Goal: Contribute content: Contribute content

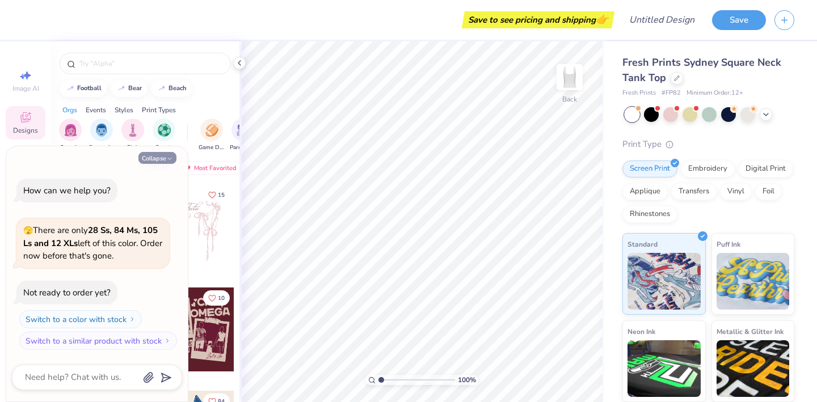
click at [170, 157] on icon "button" at bounding box center [169, 159] width 7 height 7
type textarea "x"
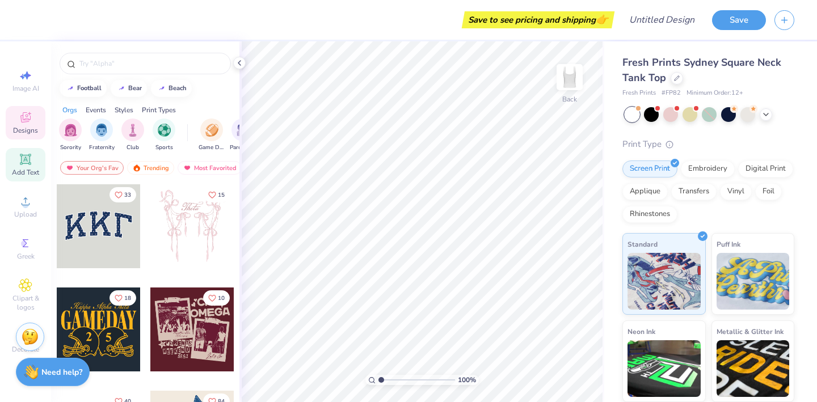
click at [25, 160] on icon at bounding box center [25, 159] width 11 height 11
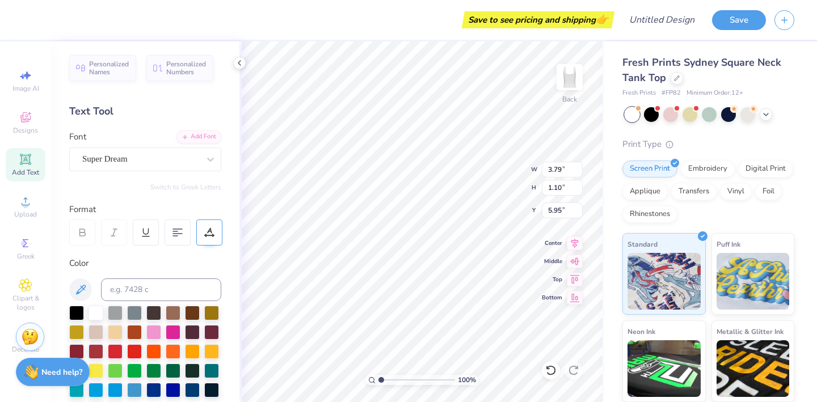
scroll to position [0, 6]
type textarea "just soleil doing soleil things"
click at [75, 310] on div at bounding box center [76, 312] width 15 height 15
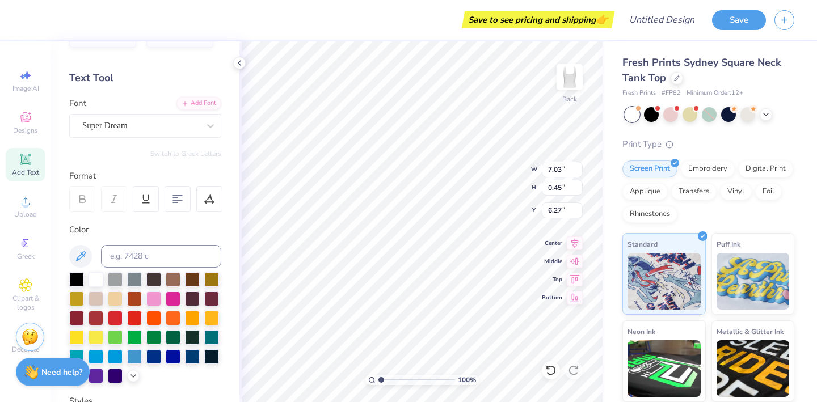
scroll to position [0, 0]
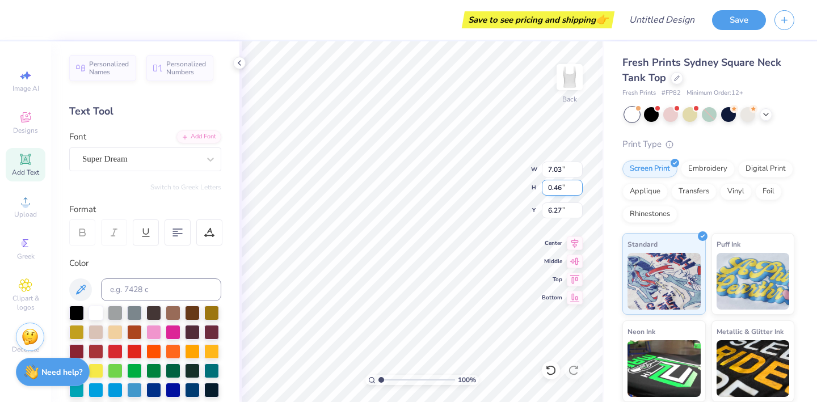
type input "0.46"
click at [577, 184] on input "0.46" at bounding box center [562, 188] width 41 height 16
type input "7.07"
type input "0.45"
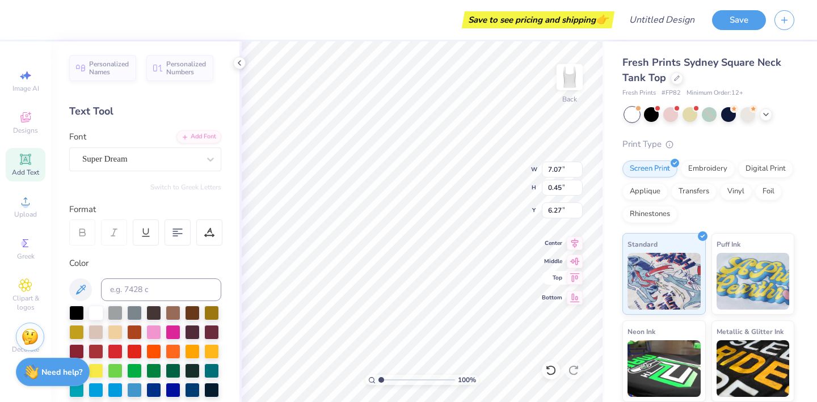
click at [576, 276] on icon at bounding box center [575, 277] width 10 height 9
type input "0.50"
type input "2.55"
click at [122, 169] on div "Super Dream" at bounding box center [145, 160] width 152 height 24
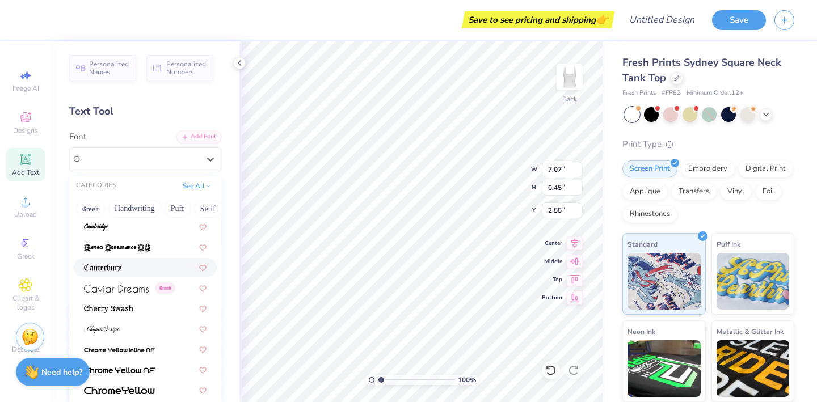
scroll to position [1188, 0]
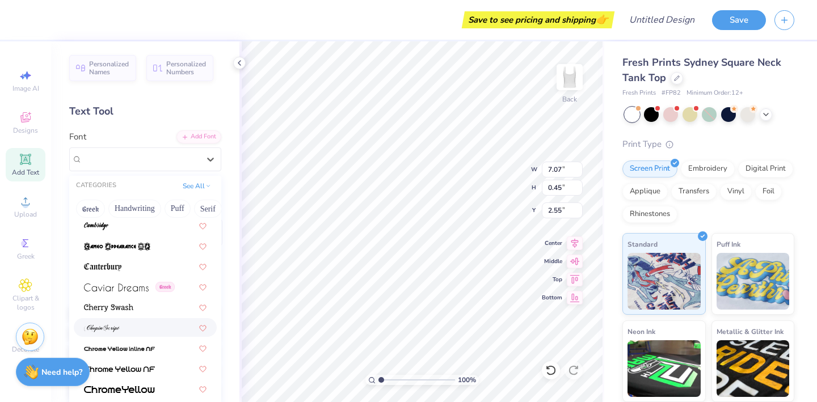
click at [117, 329] on img at bounding box center [102, 329] width 36 height 8
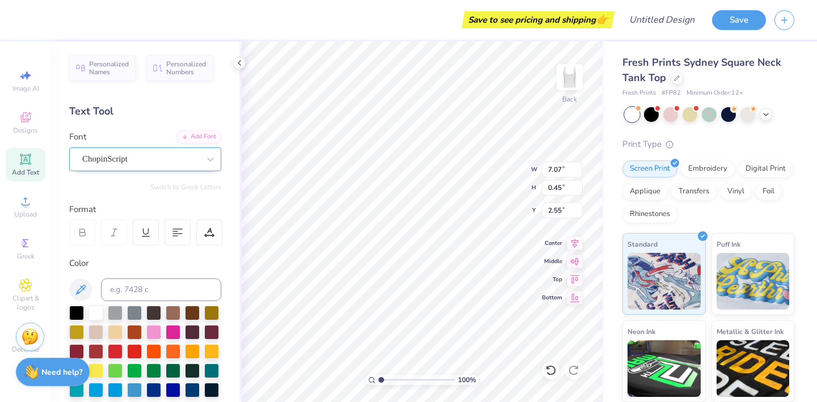
type input "4.85"
type input "0.51"
type input "2.52"
click at [133, 165] on div "ChopinScript" at bounding box center [140, 159] width 119 height 18
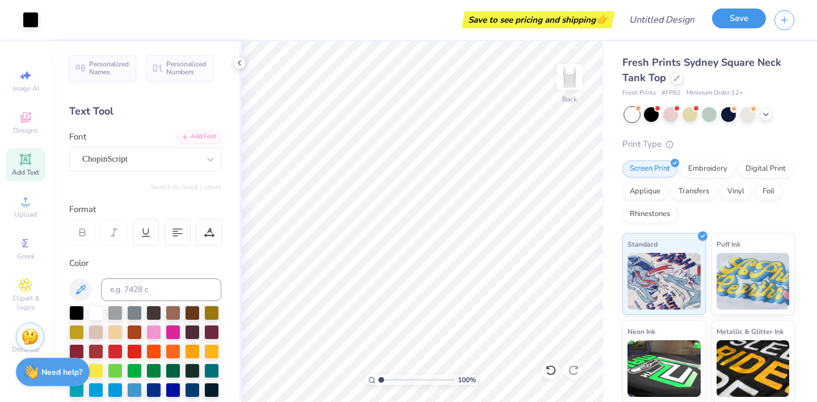
click at [748, 22] on button "Save" at bounding box center [739, 19] width 54 height 20
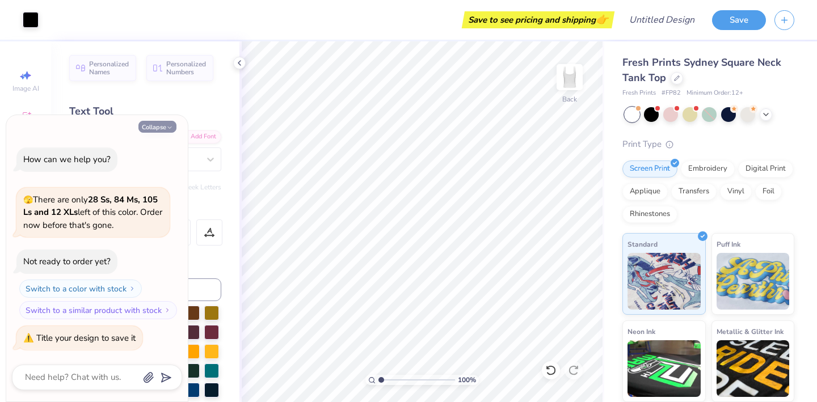
click at [163, 127] on button "Collapse" at bounding box center [157, 127] width 38 height 12
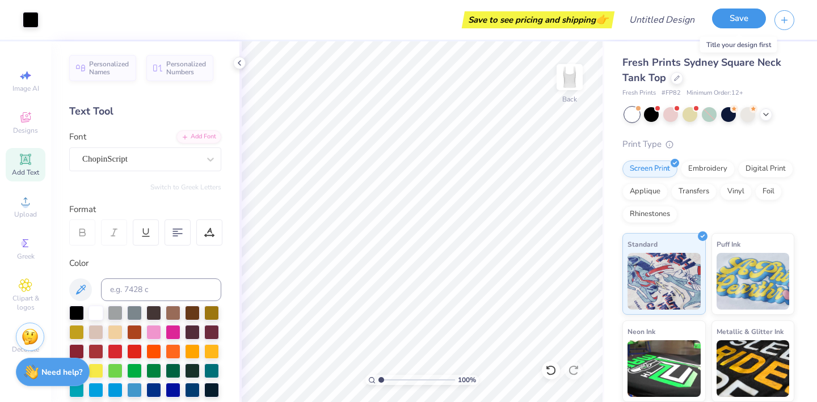
click at [743, 15] on button "Save" at bounding box center [739, 19] width 54 height 20
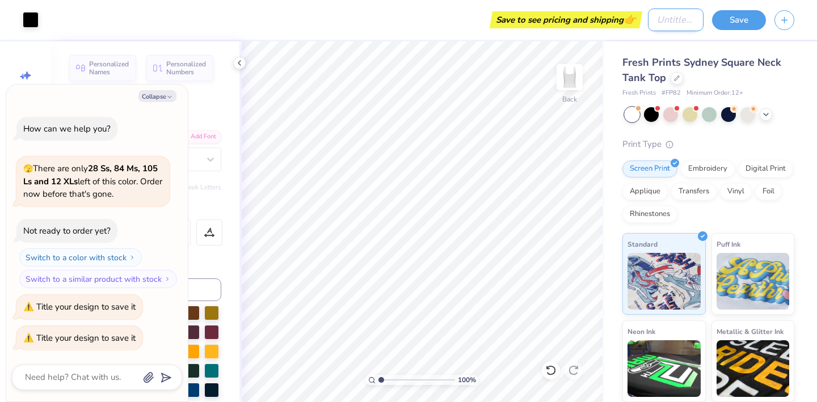
type textarea "x"
click at [687, 20] on input "Design Title" at bounding box center [676, 20] width 56 height 23
type input "s"
type textarea "x"
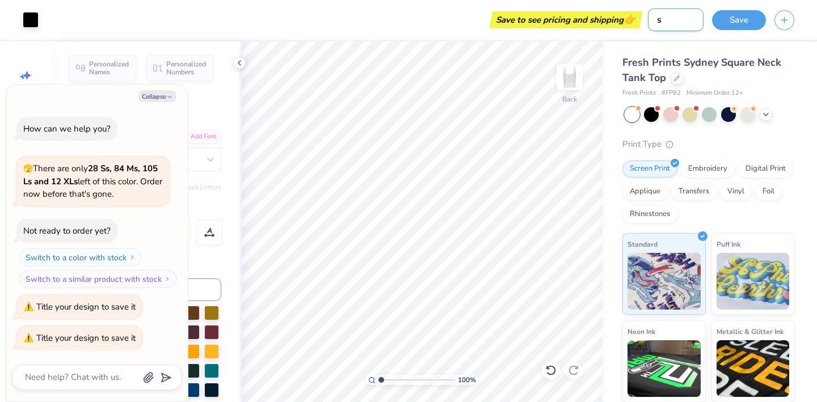
type input "so"
type textarea "x"
type input "sol"
type textarea "x"
type input "sole"
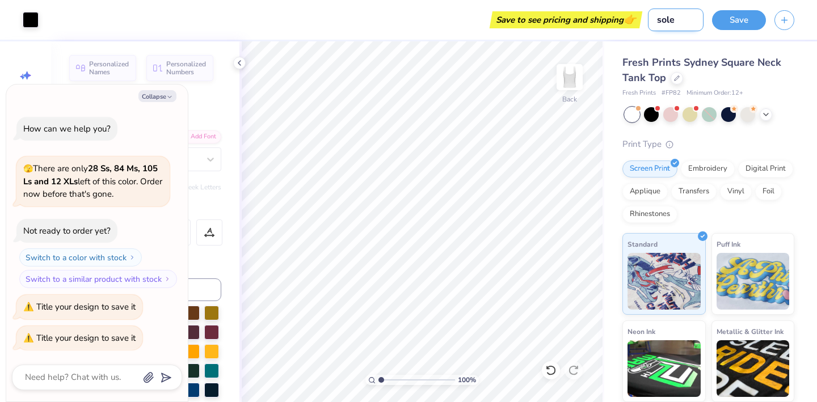
type textarea "x"
type input "solei"
type textarea "x"
type input "soleil"
type textarea "x"
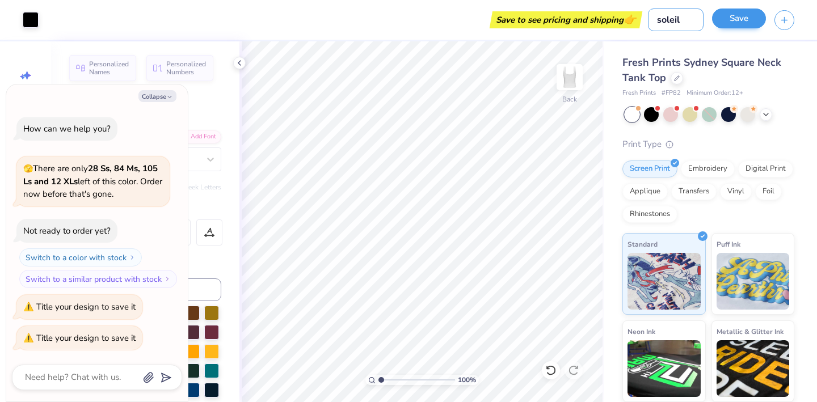
type input "soleil"
click at [751, 19] on button "Save" at bounding box center [739, 19] width 54 height 20
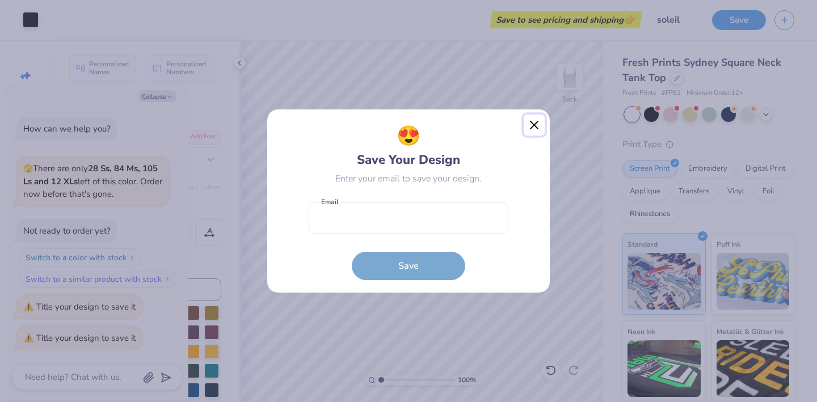
click at [532, 119] on button "Close" at bounding box center [535, 126] width 22 height 22
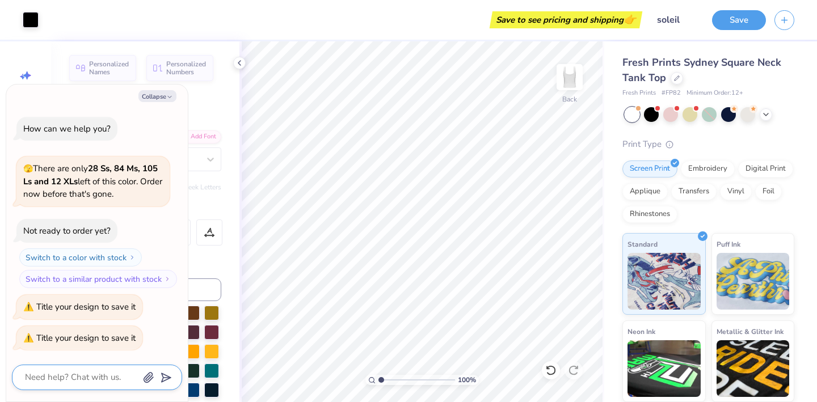
click at [77, 372] on textarea at bounding box center [81, 377] width 115 height 15
type textarea "x"
click at [577, 22] on div "Save to see pricing and shipping 👉" at bounding box center [566, 19] width 147 height 17
click at [756, 20] on button "Save" at bounding box center [739, 19] width 54 height 20
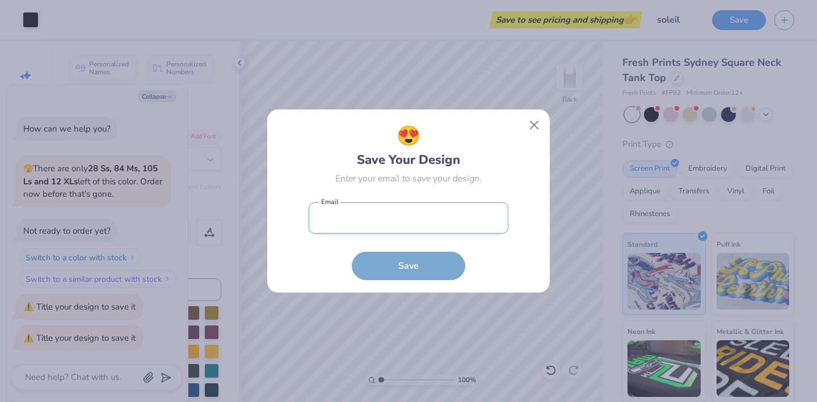
click at [393, 215] on input "email" at bounding box center [409, 218] width 200 height 31
type input "[EMAIL_ADDRESS][DOMAIN_NAME]"
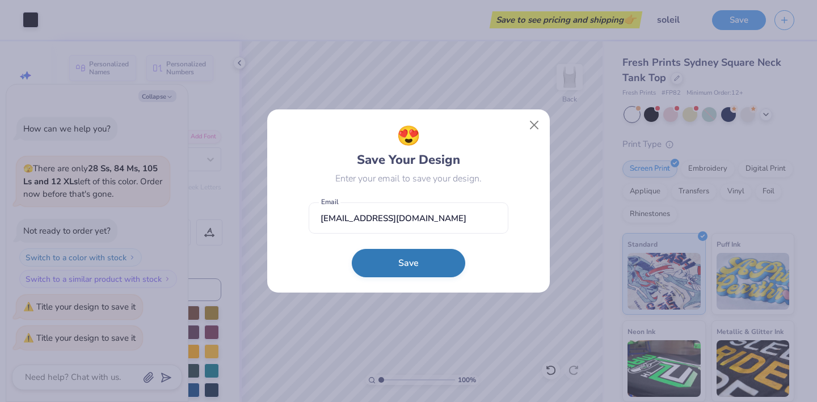
click at [406, 268] on button "Save" at bounding box center [409, 263] width 114 height 28
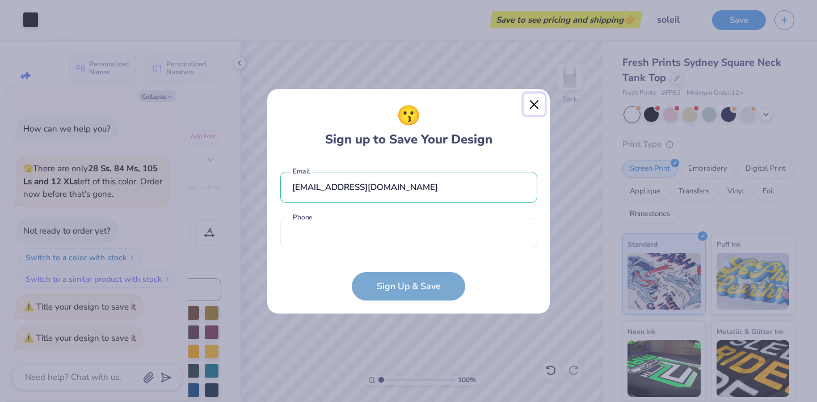
click at [535, 108] on button "Close" at bounding box center [535, 105] width 22 height 22
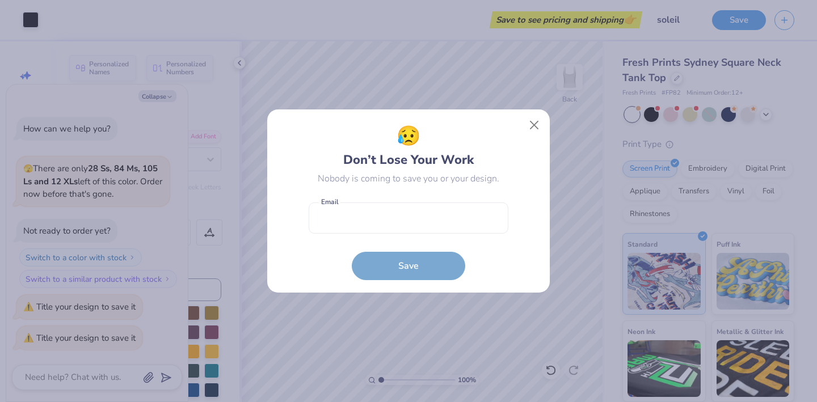
type textarea "x"
